Goal: Task Accomplishment & Management: Complete application form

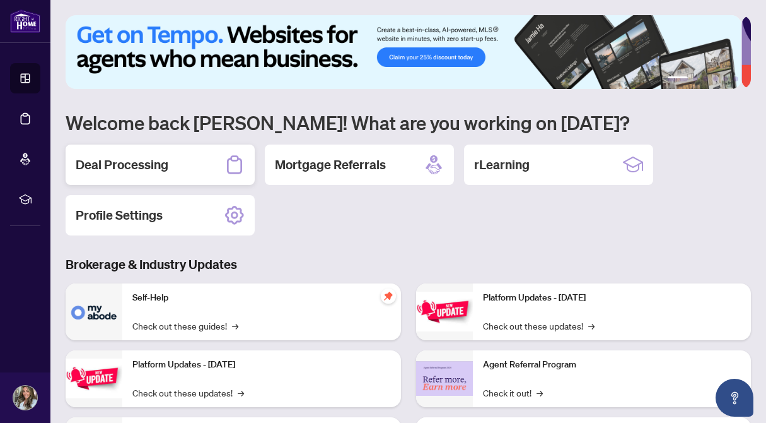
click at [167, 167] on h2 "Deal Processing" at bounding box center [122, 165] width 93 height 18
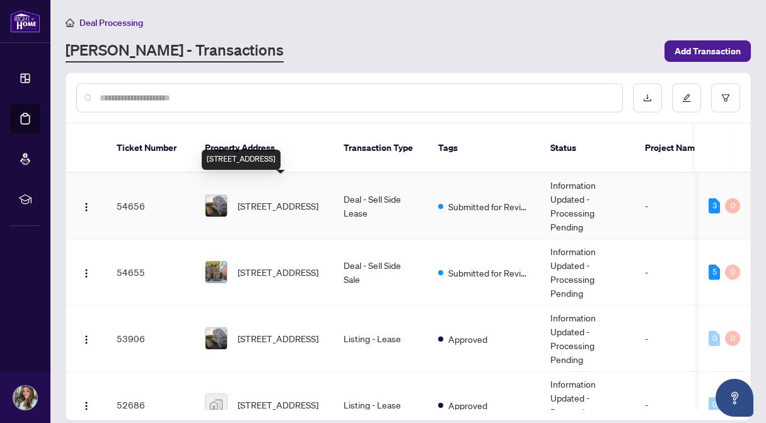
click at [291, 199] on span "[STREET_ADDRESS]" at bounding box center [278, 206] width 81 height 14
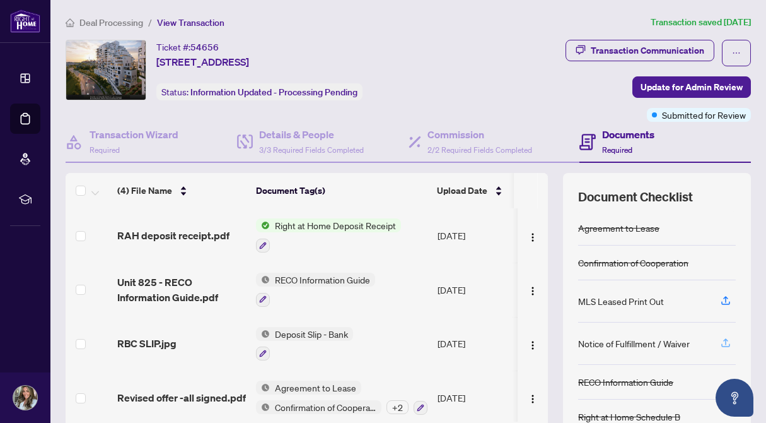
click at [720, 341] on icon "button" at bounding box center [725, 342] width 11 height 11
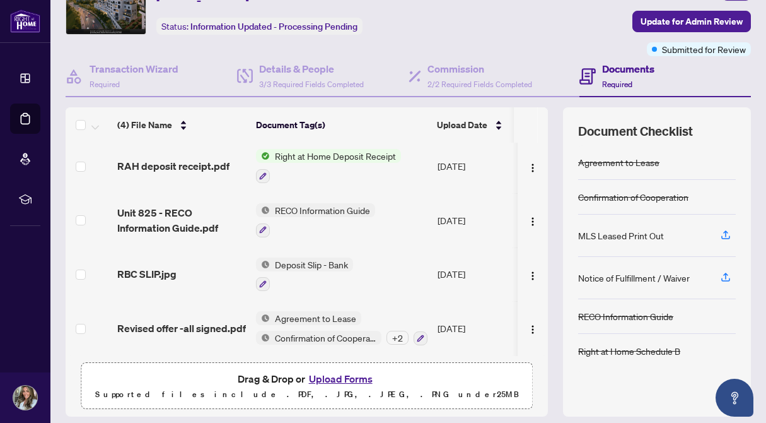
scroll to position [105, 0]
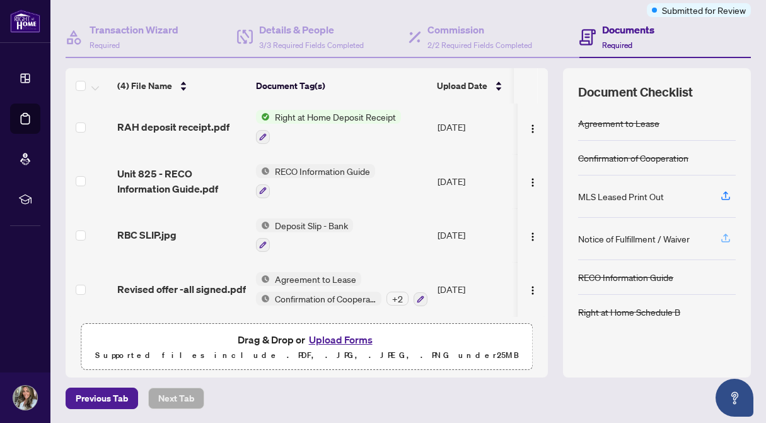
click at [724, 236] on icon "button" at bounding box center [726, 236] width 5 height 6
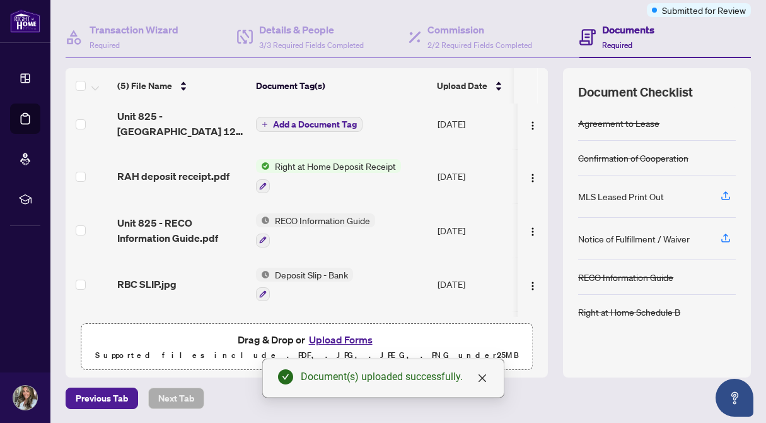
click at [310, 122] on span "Add a Document Tag" at bounding box center [315, 124] width 84 height 9
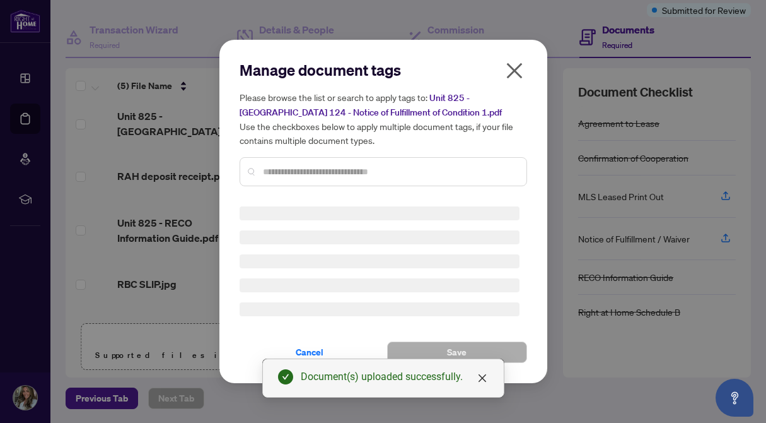
click at [279, 167] on div "Manage document tags Please browse the list or search to apply tags to: Unit 82…" at bounding box center [384, 128] width 288 height 136
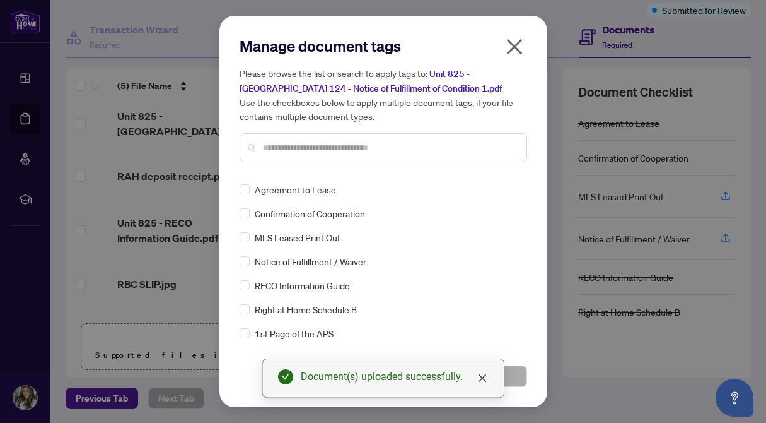
click at [296, 157] on div at bounding box center [384, 147] width 288 height 29
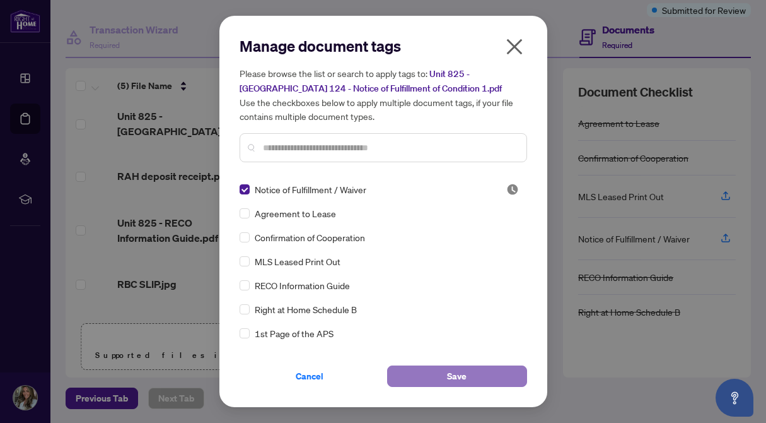
click at [514, 375] on button "Save" at bounding box center [457, 375] width 140 height 21
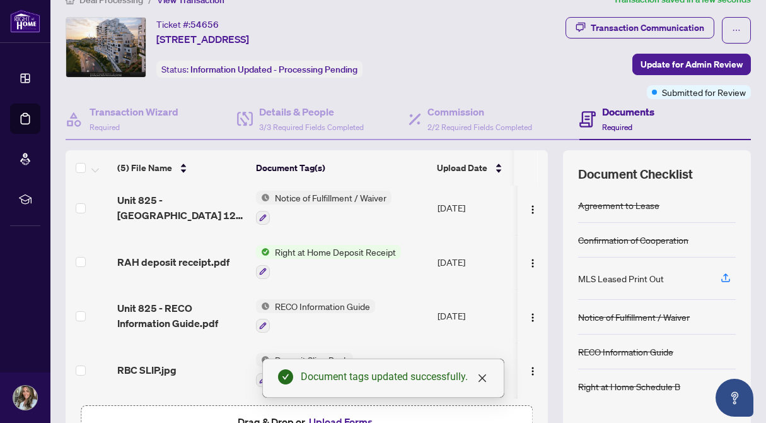
scroll to position [0, 0]
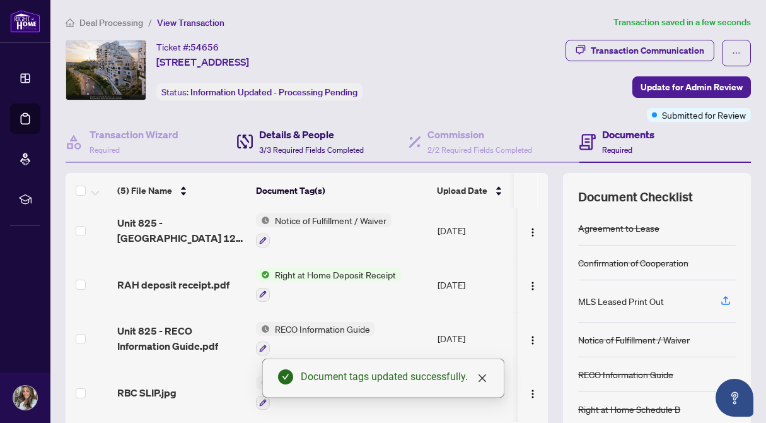
click at [314, 131] on h4 "Details & People" at bounding box center [311, 134] width 105 height 15
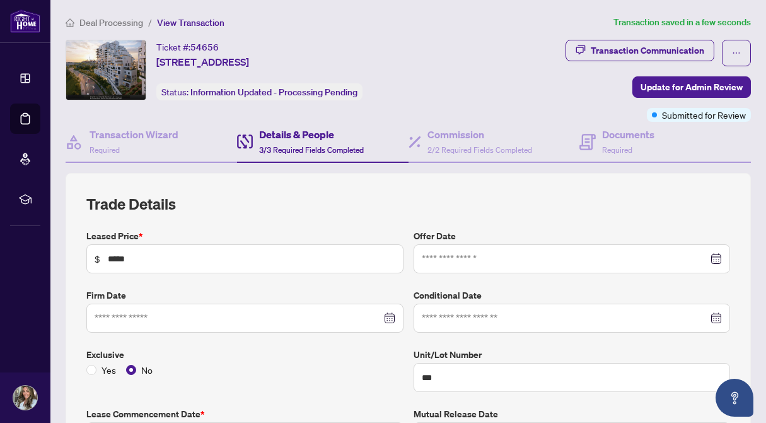
type input "**********"
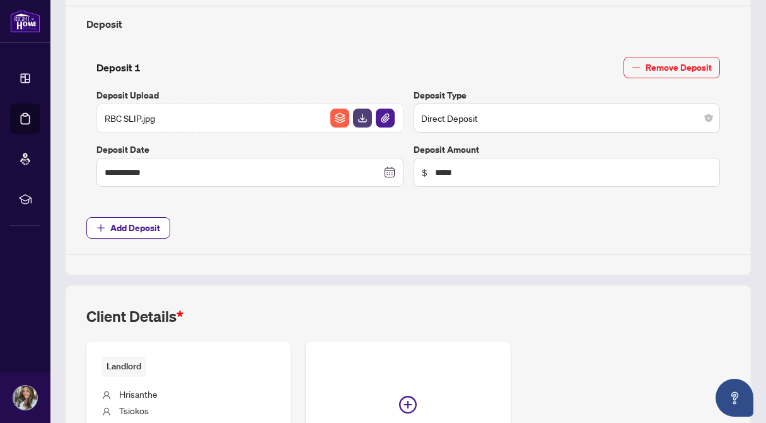
scroll to position [597, 0]
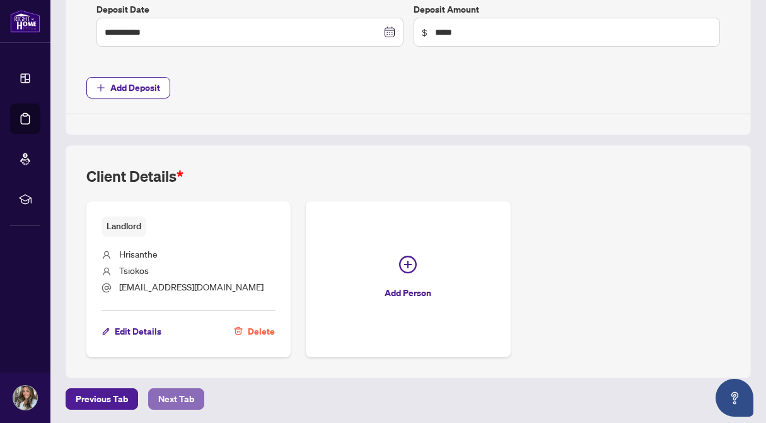
click at [180, 400] on span "Next Tab" at bounding box center [176, 399] width 36 height 20
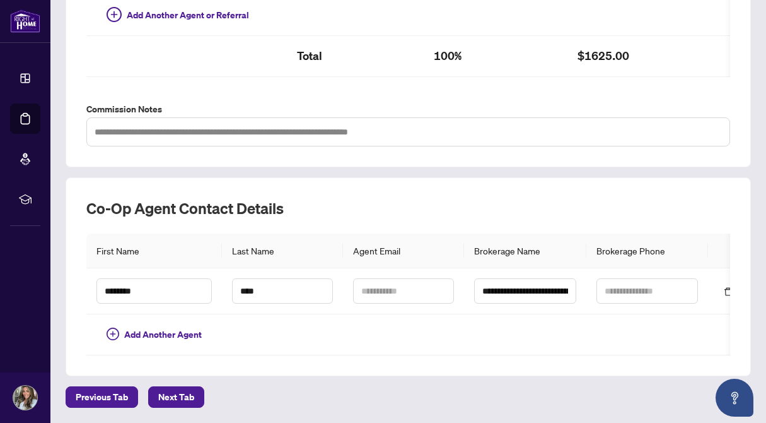
scroll to position [428, 0]
click at [180, 389] on span "Next Tab" at bounding box center [176, 397] width 36 height 20
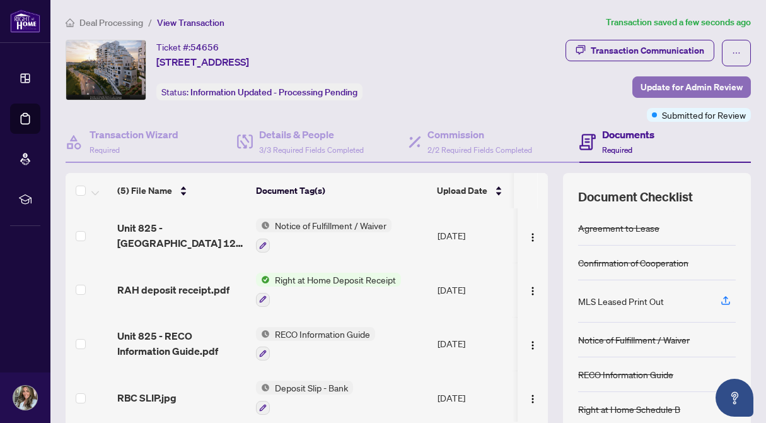
click at [644, 85] on span "Update for Admin Review" at bounding box center [692, 87] width 102 height 20
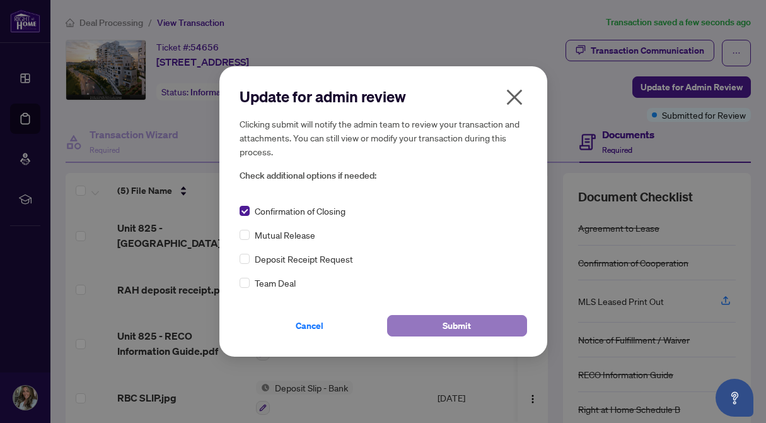
click at [428, 324] on button "Submit" at bounding box center [457, 325] width 140 height 21
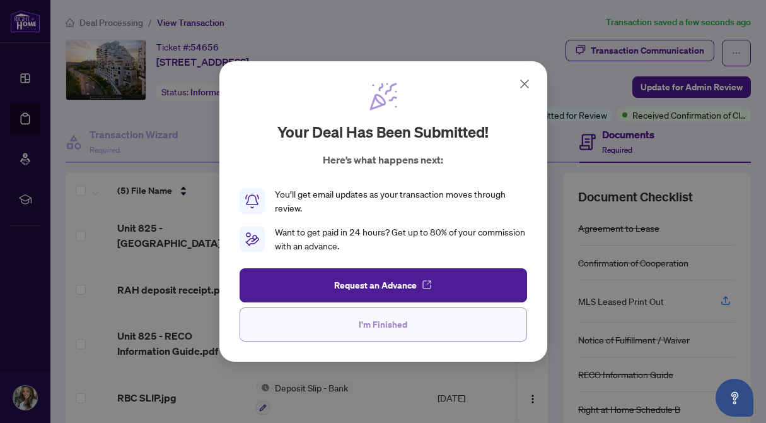
click at [418, 318] on button "I'm Finished" at bounding box center [384, 324] width 288 height 34
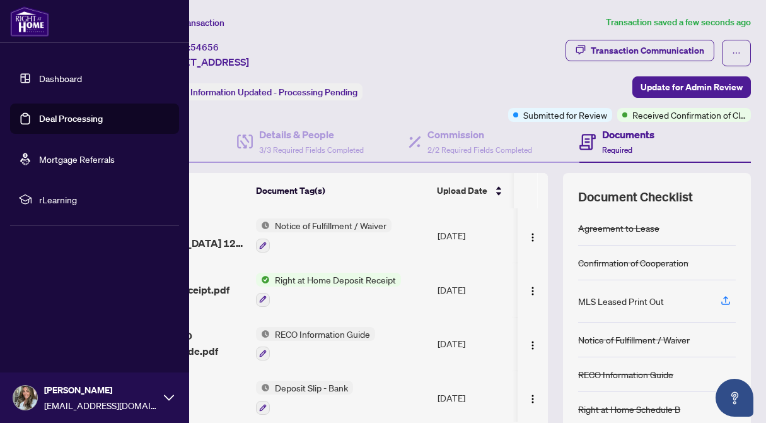
click at [57, 119] on link "Deal Processing" at bounding box center [71, 118] width 64 height 11
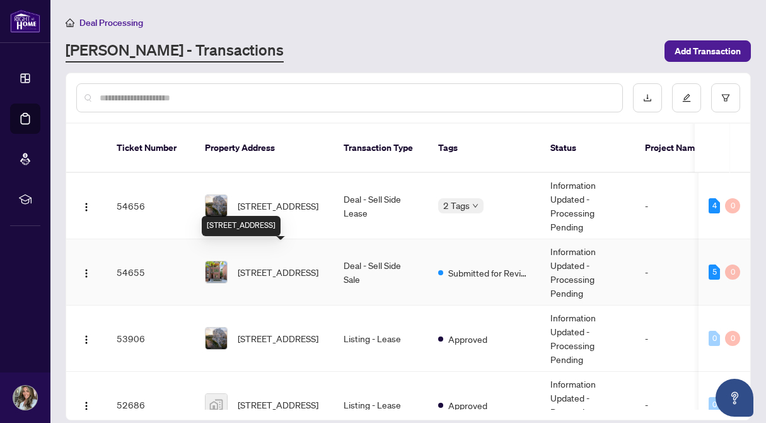
click at [262, 265] on span "[STREET_ADDRESS]" at bounding box center [278, 272] width 81 height 14
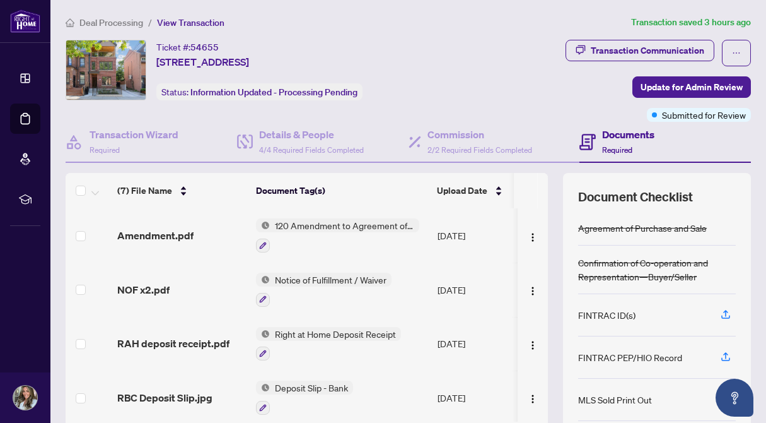
scroll to position [105, 0]
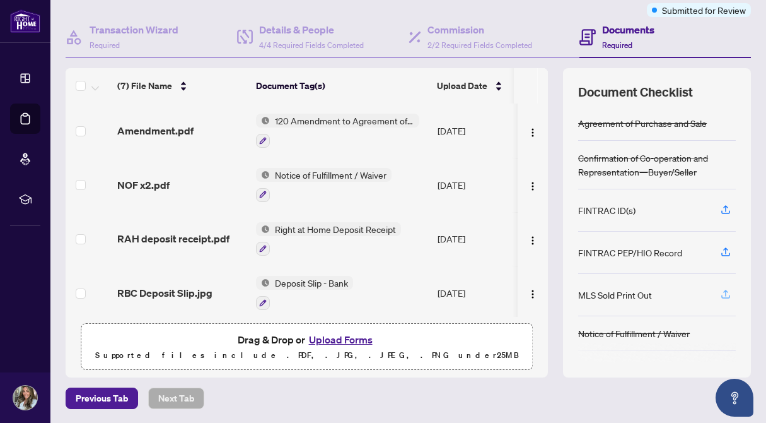
click at [716, 291] on button "button" at bounding box center [726, 294] width 20 height 21
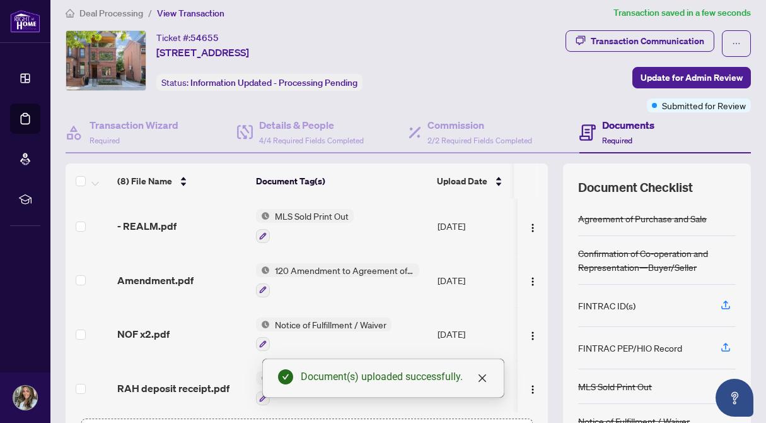
scroll to position [0, 0]
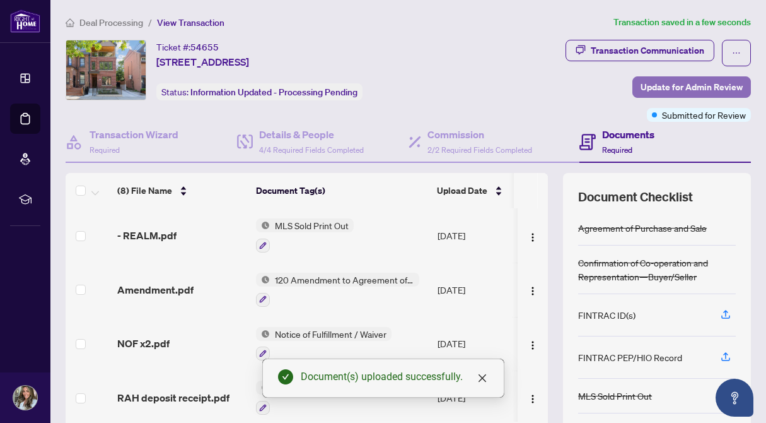
click at [641, 86] on span "Update for Admin Review" at bounding box center [692, 87] width 102 height 20
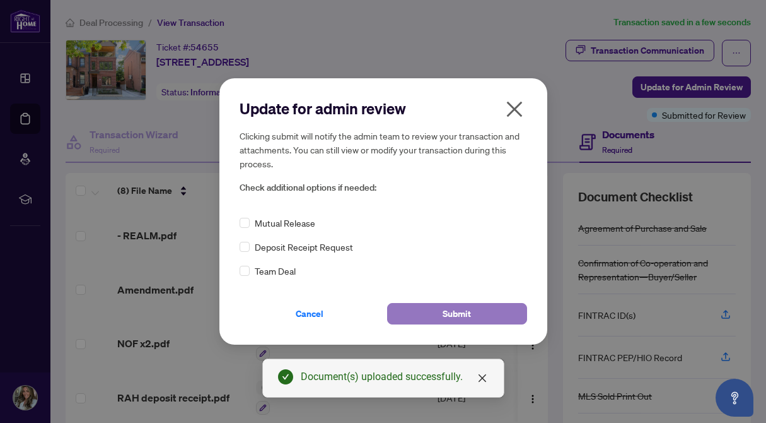
click at [428, 314] on button "Submit" at bounding box center [457, 313] width 140 height 21
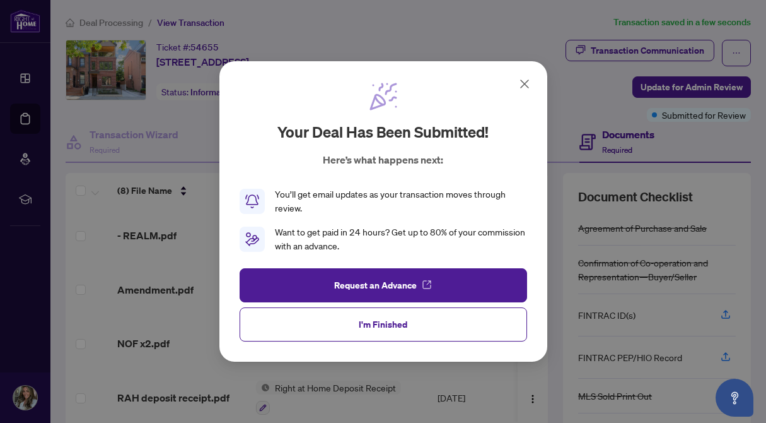
click at [428, 314] on button "I'm Finished" at bounding box center [384, 324] width 288 height 34
